Goal: Task Accomplishment & Management: Use online tool/utility

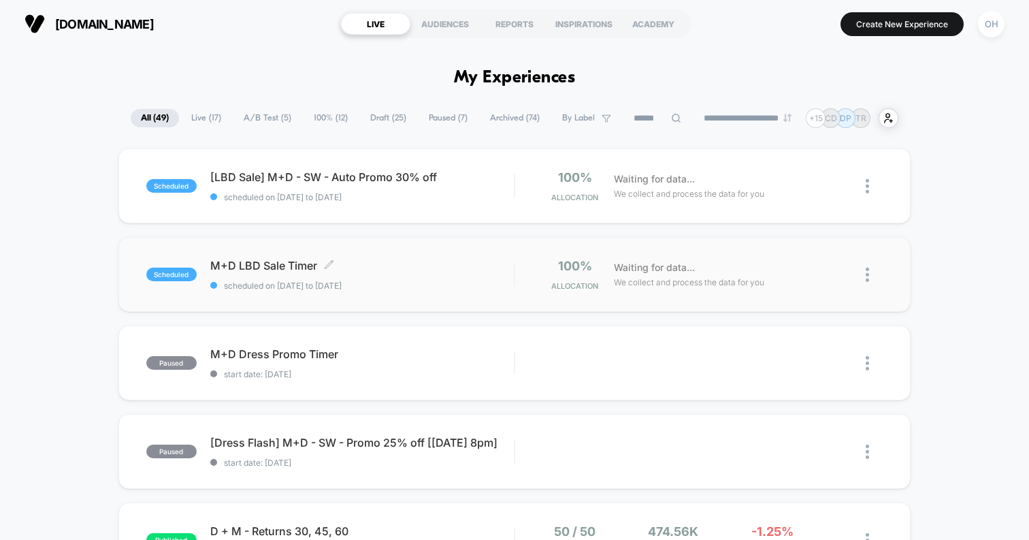
click at [463, 273] on div "M+D LBD Sale Timer Click to edit experience details Click to edit experience de…" at bounding box center [361, 275] width 303 height 32
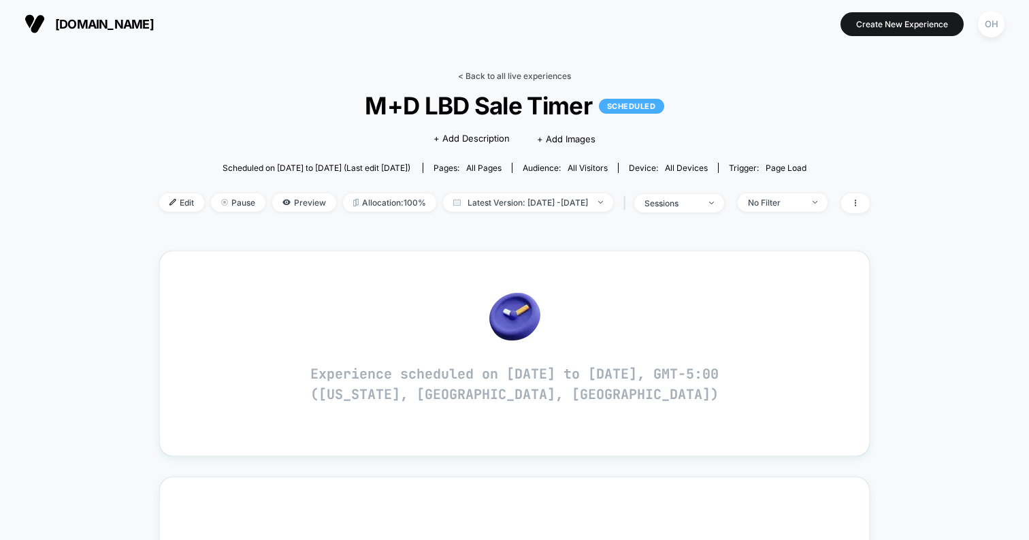
click at [536, 73] on link "< Back to all live experiences" at bounding box center [514, 76] width 113 height 10
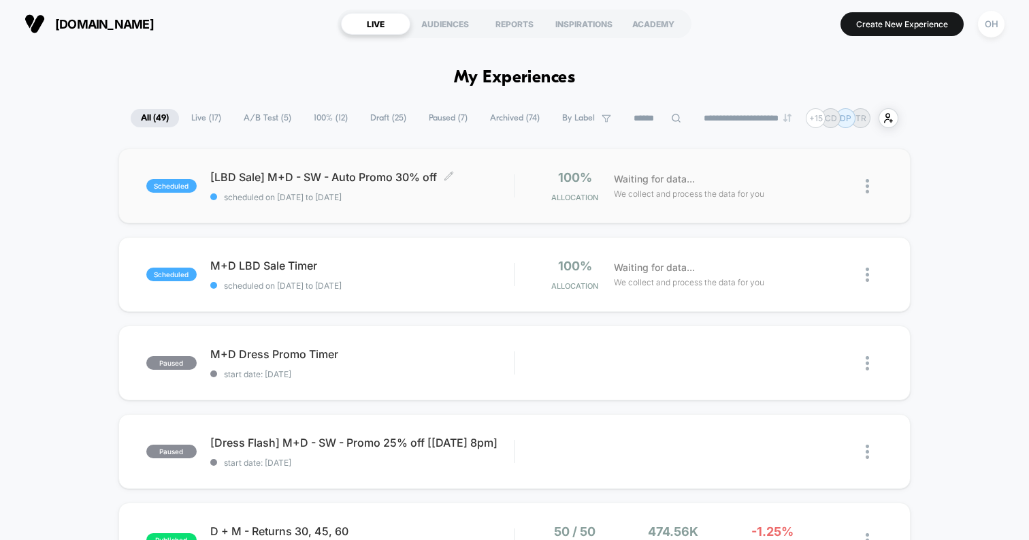
click at [479, 185] on div "[LBD Sale] M+D - SW - Auto Promo 30% off Click to edit experience details Click…" at bounding box center [361, 186] width 303 height 32
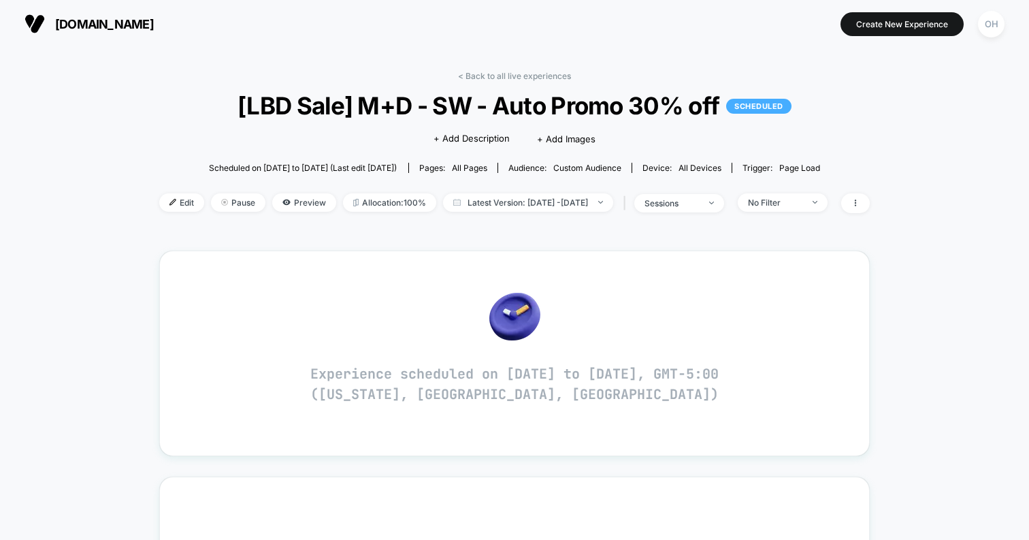
click at [508, 84] on div "< Back to all live experiences [LBD Sale] M+D - SW - Auto Promo 30% off SCHEDUL…" at bounding box center [514, 150] width 710 height 159
click at [511, 76] on link "< Back to all live experiences" at bounding box center [514, 76] width 113 height 10
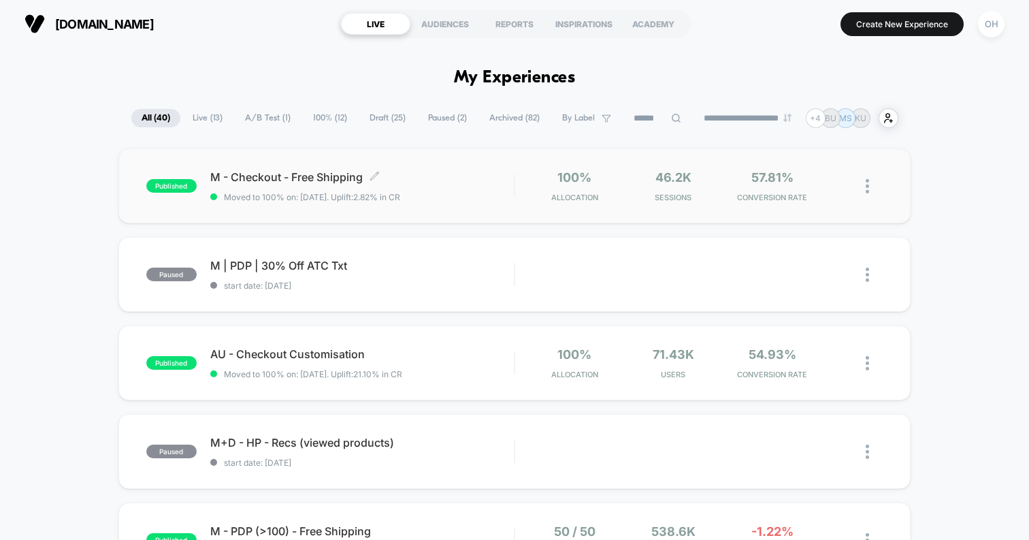
click at [493, 191] on div "M - Checkout - Free Shipping Click to edit experience details Click to edit exp…" at bounding box center [361, 186] width 303 height 32
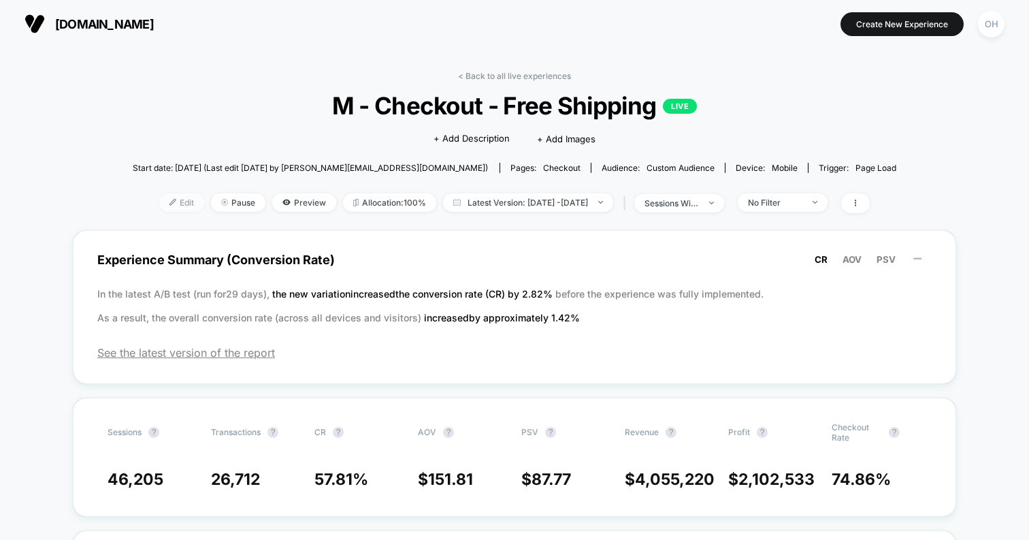
click at [163, 197] on span "Edit" at bounding box center [181, 202] width 45 height 18
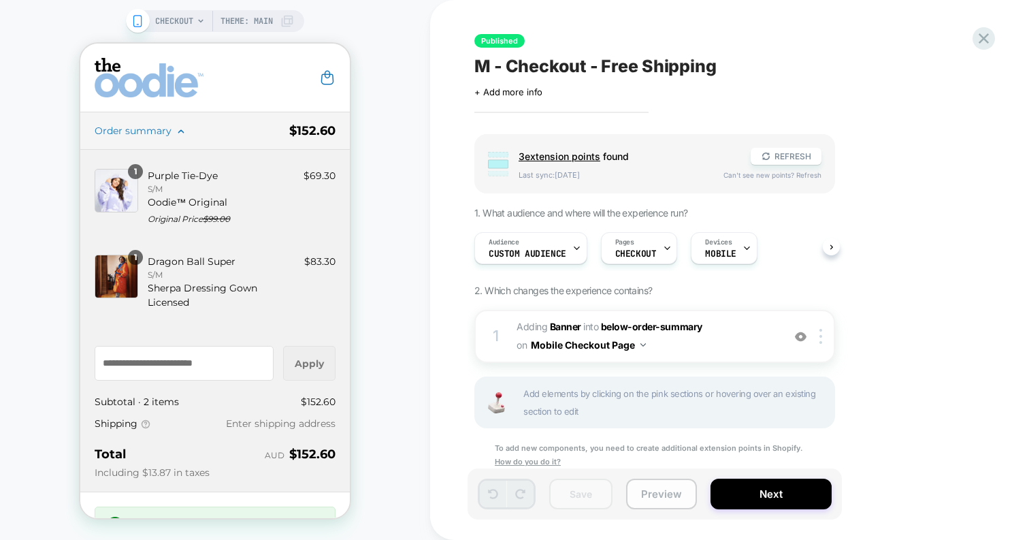
click at [646, 489] on button "Preview" at bounding box center [661, 493] width 71 height 31
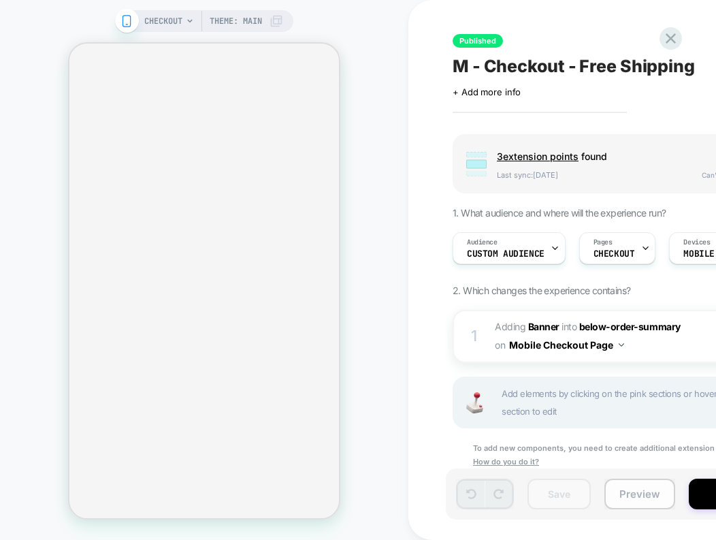
click at [478, 504] on button "Preview" at bounding box center [639, 493] width 71 height 31
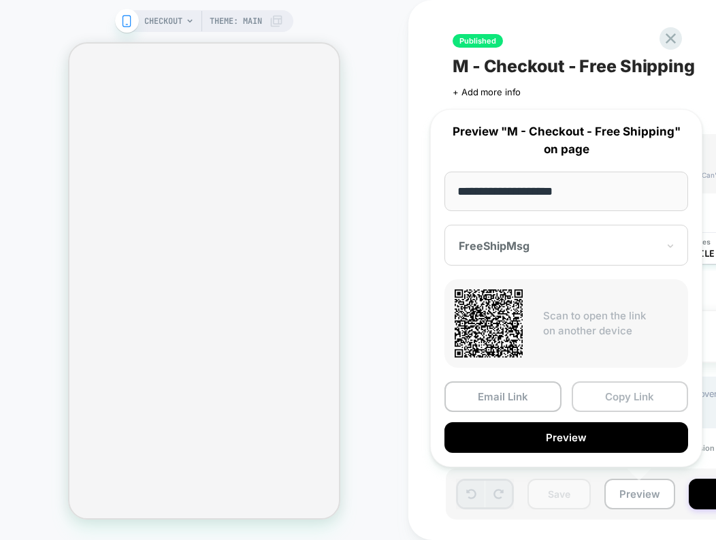
click at [478, 402] on button "Copy Link" at bounding box center [630, 396] width 117 height 31
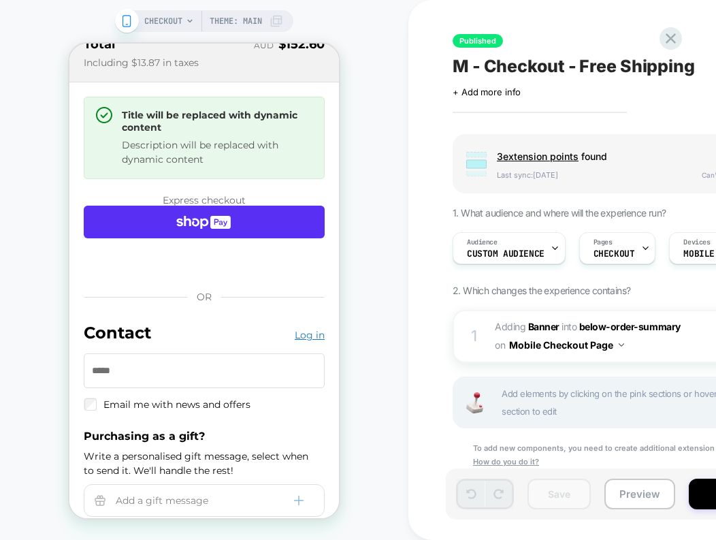
click at [478, 26] on div "Preview link was copied successfully" at bounding box center [595, 42] width 218 height 60
click at [478, 47] on div "Preview link was copied successfully" at bounding box center [595, 42] width 218 height 60
